Goal: Book appointment/travel/reservation

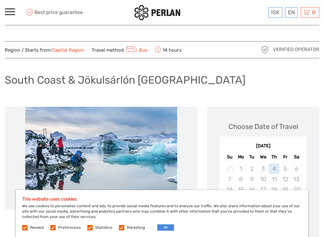
click at [251, 171] on div "2" at bounding box center [252, 168] width 11 height 10
click at [263, 185] on div "17" at bounding box center [263, 189] width 11 height 10
click at [263, 184] on div "17" at bounding box center [263, 189] width 11 height 10
click at [26, 10] on span "Best price guarantee" at bounding box center [54, 12] width 59 height 10
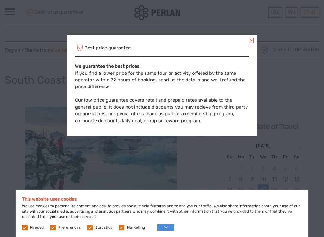
click at [249, 40] on link at bounding box center [251, 40] width 5 height 5
